Goal: Navigation & Orientation: Find specific page/section

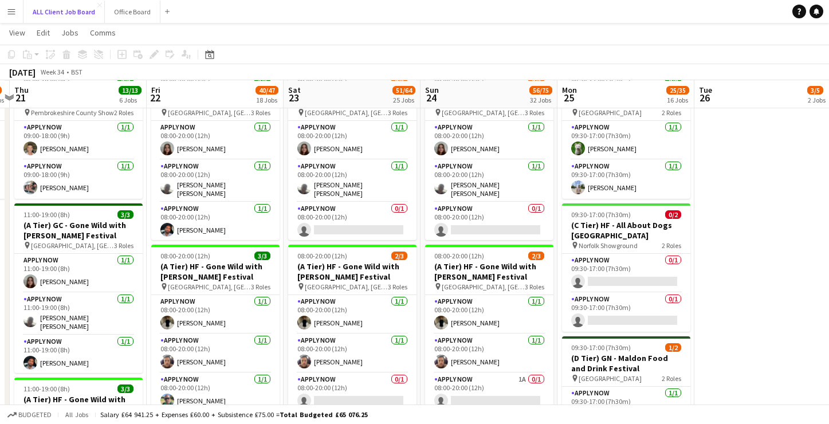
scroll to position [412, 0]
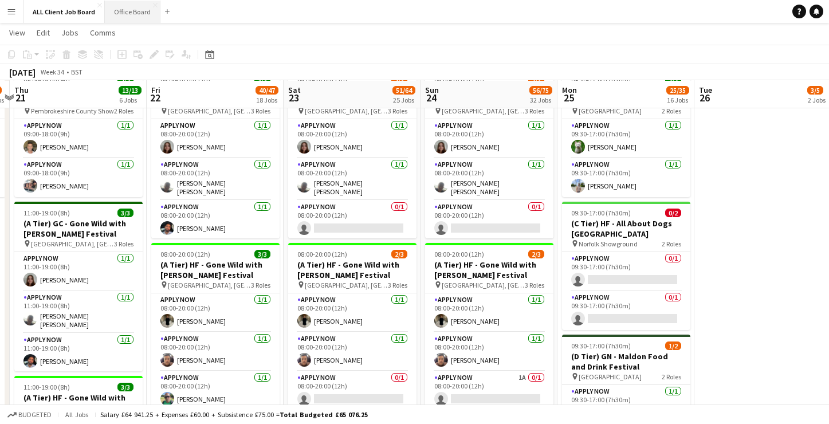
click at [124, 15] on button "Office Board Close" at bounding box center [133, 12] width 56 height 22
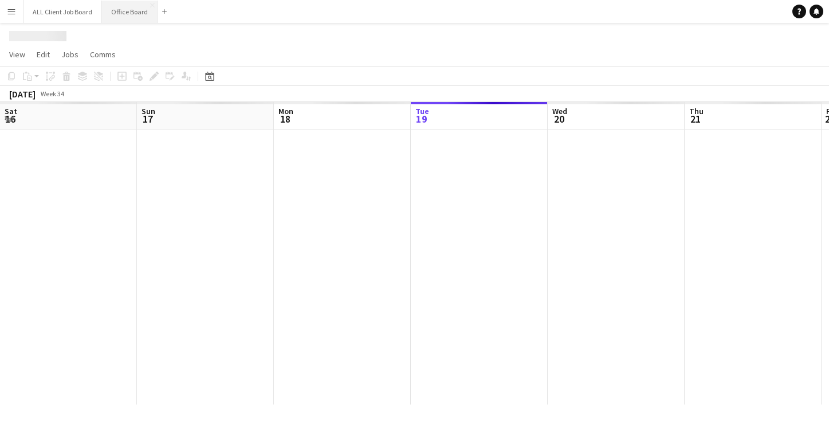
scroll to position [0, 274]
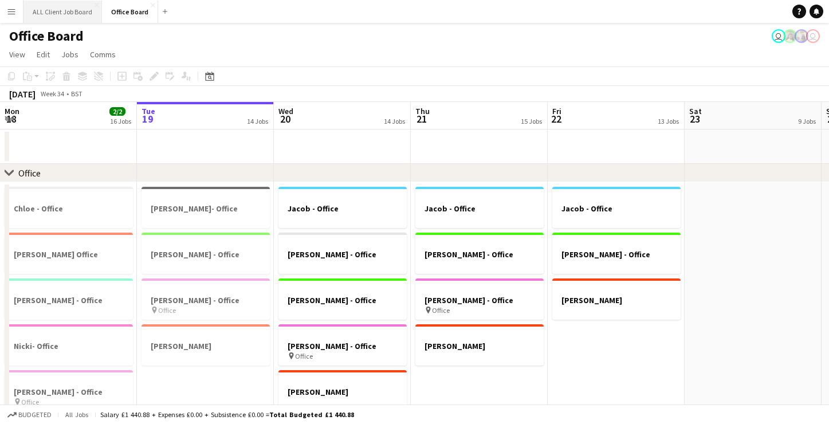
click at [64, 11] on button "ALL Client Job Board Close" at bounding box center [62, 12] width 78 height 22
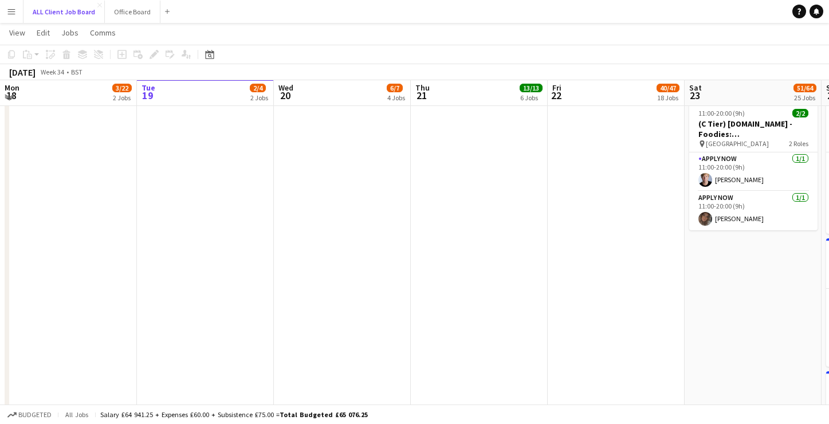
scroll to position [4566, 0]
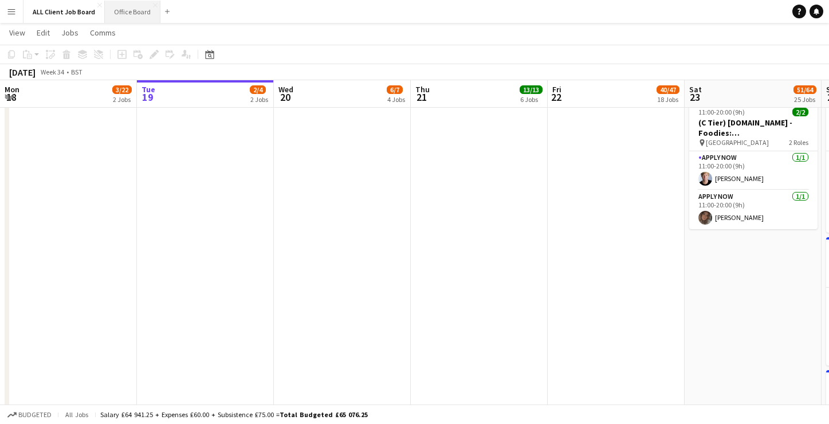
click at [121, 13] on button "Office Board Close" at bounding box center [133, 12] width 56 height 22
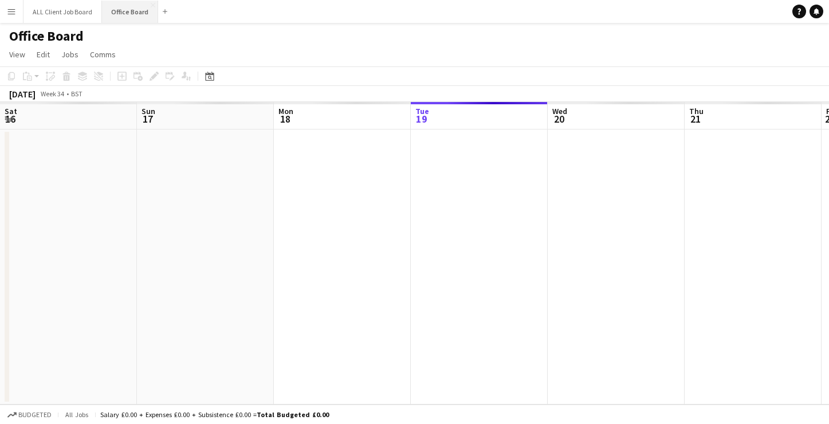
scroll to position [0, 274]
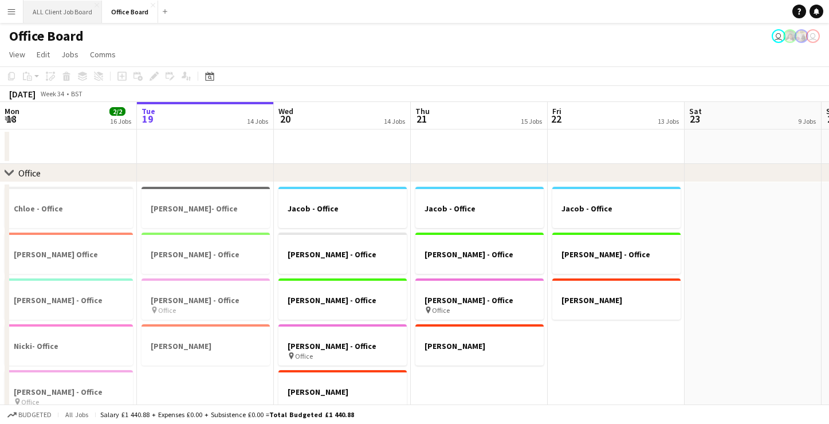
click at [55, 9] on button "ALL Client Job Board Close" at bounding box center [62, 12] width 78 height 22
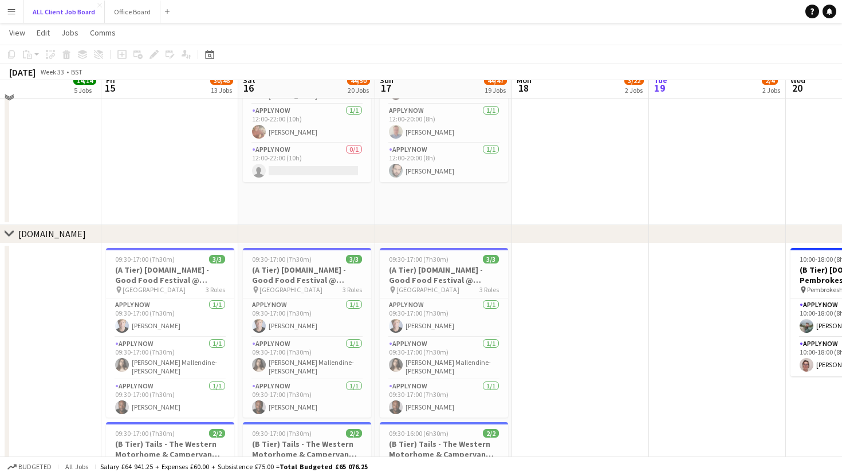
scroll to position [3890, 0]
